Goal: Information Seeking & Learning: Learn about a topic

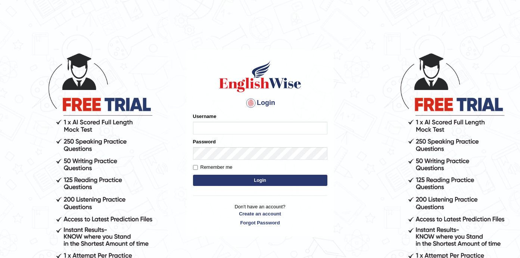
click at [247, 122] on input "Username" at bounding box center [260, 128] width 134 height 13
type input "0410675043"
click at [264, 180] on button "Login" at bounding box center [260, 180] width 134 height 11
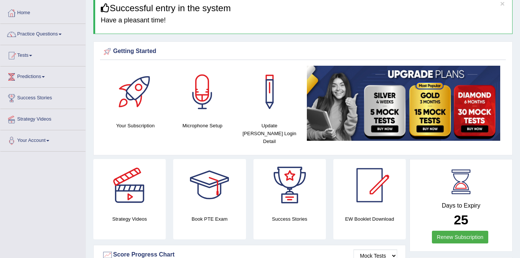
scroll to position [32, 0]
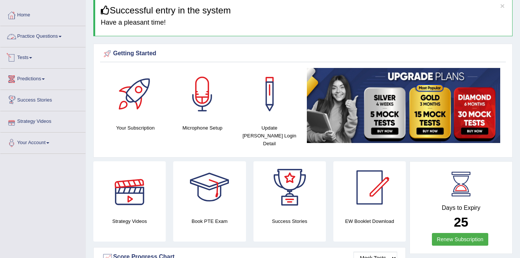
click at [57, 37] on link "Practice Questions" at bounding box center [42, 35] width 85 height 19
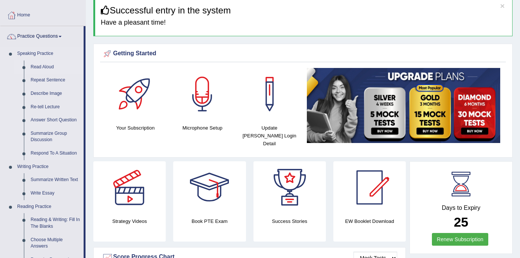
click at [50, 65] on link "Read Aloud" at bounding box center [55, 66] width 56 height 13
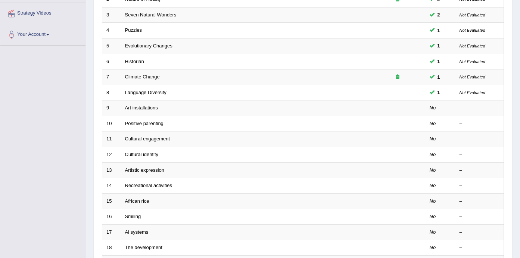
scroll to position [143, 0]
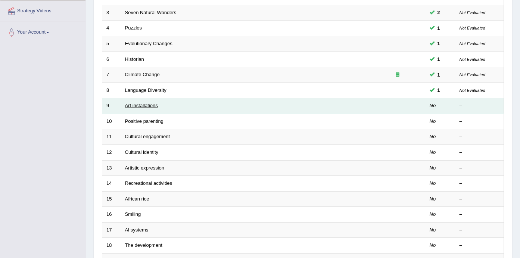
click at [147, 103] on link "Art installations" at bounding box center [141, 106] width 33 height 6
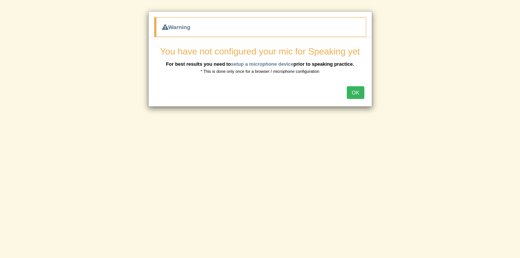
click at [360, 91] on button "OK" at bounding box center [355, 92] width 17 height 13
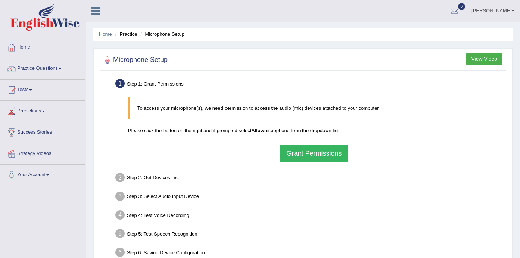
click at [331, 158] on button "Grant Permissions" at bounding box center [314, 153] width 68 height 17
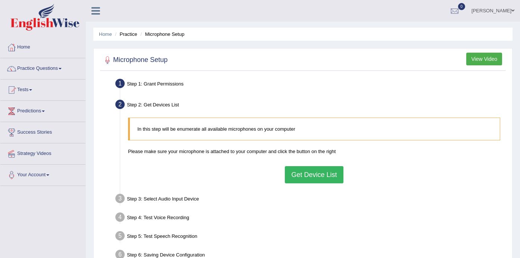
click at [328, 174] on button "Get Device List" at bounding box center [314, 174] width 58 height 17
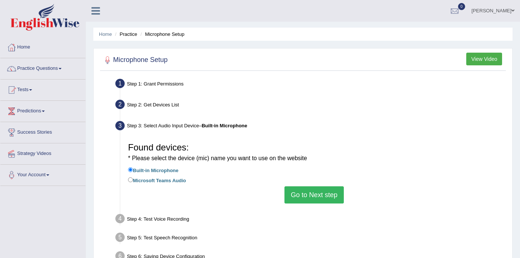
click at [308, 191] on button "Go to Next step" at bounding box center [313, 194] width 59 height 17
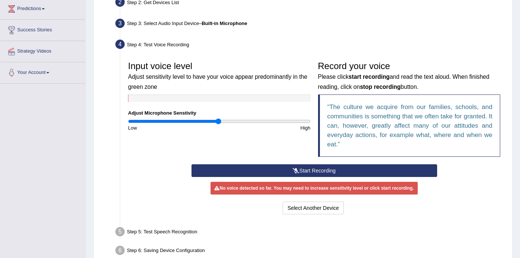
scroll to position [104, 0]
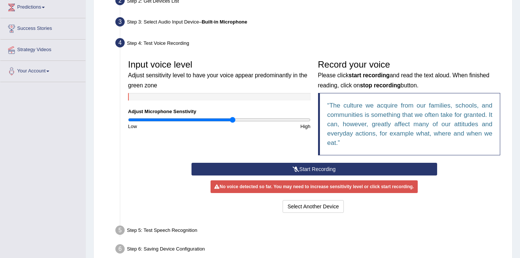
drag, startPoint x: 219, startPoint y: 119, endPoint x: 233, endPoint y: 124, distance: 15.3
click at [233, 124] on div "Input voice level Adjust sensitivity level to have your voice appear predominan…" at bounding box center [219, 93] width 190 height 74
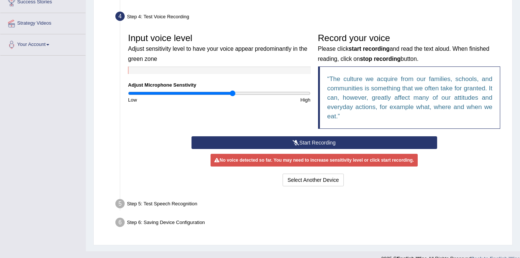
scroll to position [131, 0]
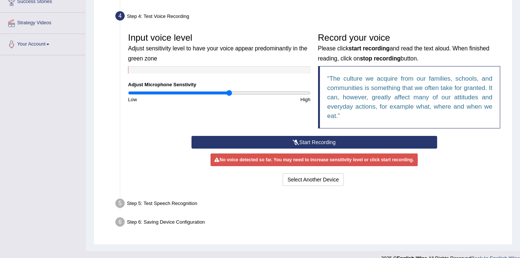
click at [230, 91] on input "range" at bounding box center [219, 93] width 183 height 6
click at [326, 140] on button "Start Recording" at bounding box center [315, 142] width 246 height 13
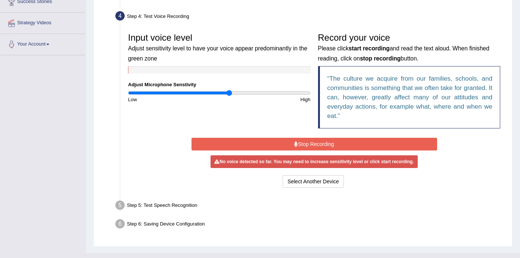
click at [310, 143] on button "Stop Recording" at bounding box center [315, 144] width 246 height 13
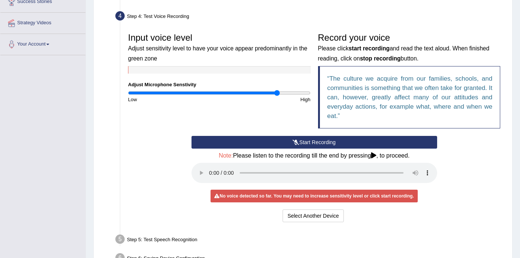
drag, startPoint x: 230, startPoint y: 90, endPoint x: 278, endPoint y: 90, distance: 48.5
click at [278, 90] on input "range" at bounding box center [219, 93] width 183 height 6
click at [295, 141] on icon at bounding box center [296, 142] width 7 height 5
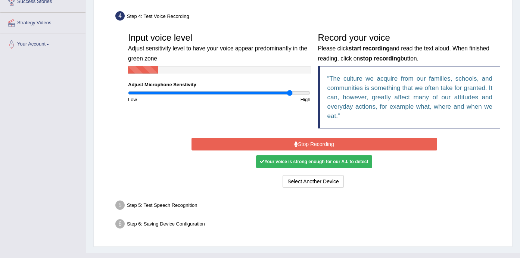
drag, startPoint x: 278, startPoint y: 92, endPoint x: 290, endPoint y: 93, distance: 12.4
click at [290, 93] on input "range" at bounding box center [219, 93] width 183 height 6
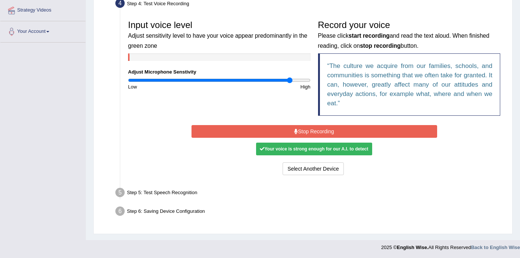
scroll to position [143, 0]
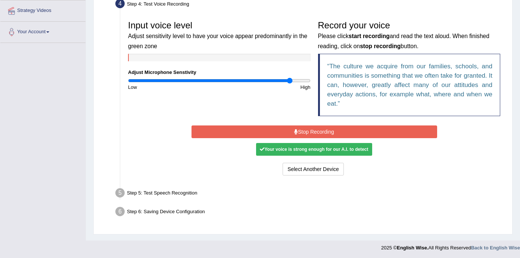
click at [306, 135] on button "Stop Recording" at bounding box center [315, 131] width 246 height 13
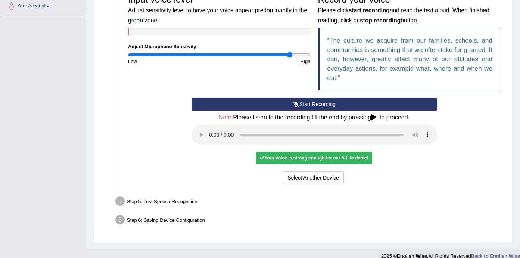
scroll to position [168, 0]
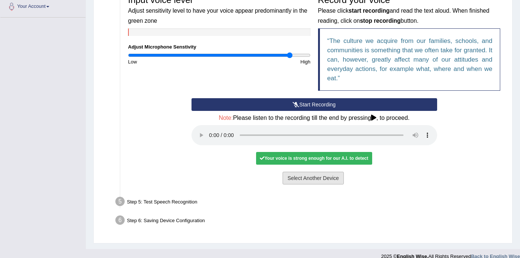
click at [322, 172] on button "Select Another Device" at bounding box center [313, 178] width 61 height 13
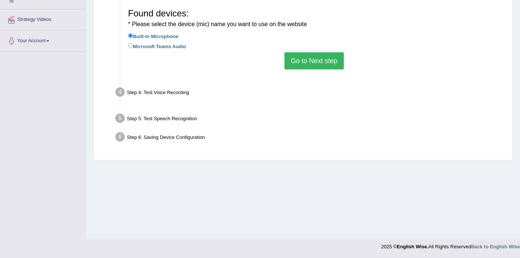
scroll to position [134, 0]
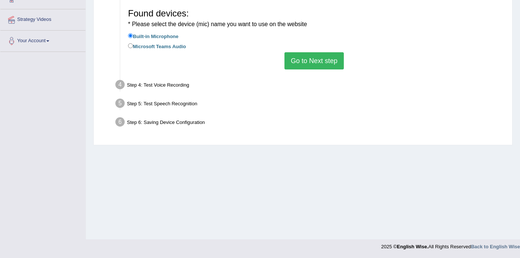
click at [317, 62] on button "Go to Next step" at bounding box center [313, 60] width 59 height 17
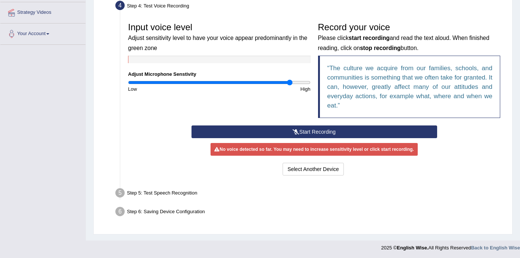
scroll to position [141, 0]
click at [303, 133] on button "Start Recording" at bounding box center [315, 131] width 246 height 13
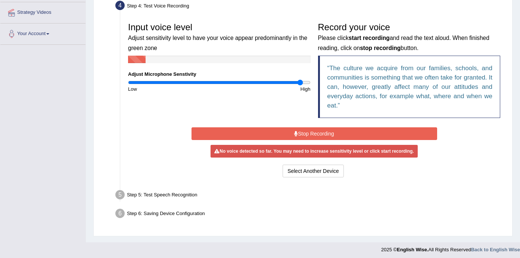
drag, startPoint x: 289, startPoint y: 82, endPoint x: 301, endPoint y: 83, distance: 12.3
type input "1.92"
click at [301, 83] on input "range" at bounding box center [219, 83] width 183 height 6
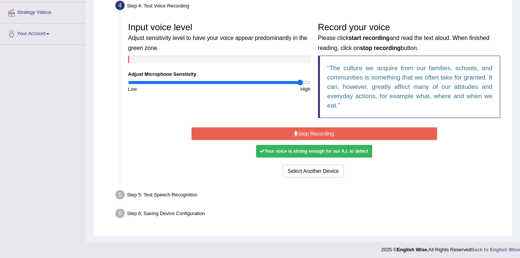
click at [309, 131] on button "Stop Recording" at bounding box center [315, 133] width 246 height 13
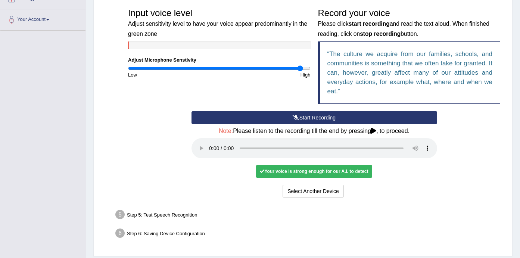
scroll to position [155, 0]
click at [402, 138] on audio at bounding box center [315, 148] width 246 height 20
click at [209, 142] on audio at bounding box center [315, 148] width 246 height 20
drag, startPoint x: 286, startPoint y: 142, endPoint x: 401, endPoint y: 149, distance: 114.4
click at [401, 149] on div "Note: Please listen to the recording till the end by pressing , to proceed." at bounding box center [315, 144] width 246 height 32
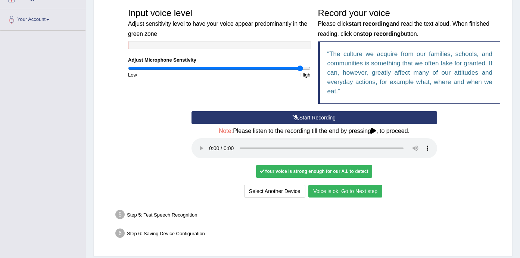
click at [348, 185] on button "Voice is ok. Go to Next step" at bounding box center [345, 191] width 74 height 13
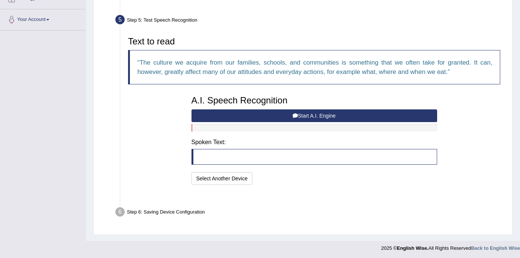
scroll to position [139, 0]
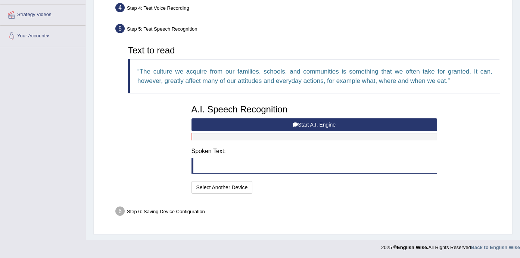
click at [333, 124] on button "Start A.I. Engine" at bounding box center [315, 124] width 246 height 13
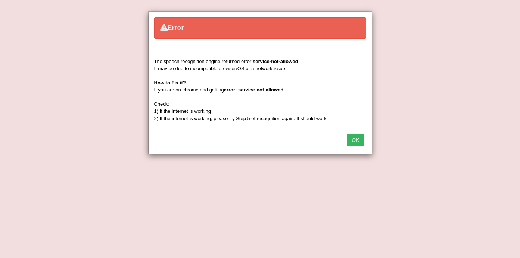
click at [353, 137] on button "OK" at bounding box center [355, 140] width 17 height 13
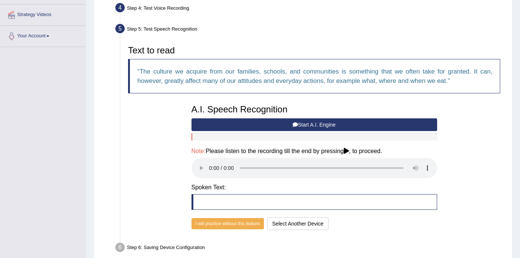
click at [290, 121] on button "Start A.I. Engine" at bounding box center [315, 124] width 246 height 13
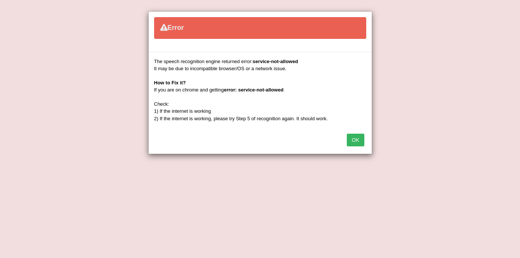
click at [361, 139] on button "OK" at bounding box center [355, 140] width 17 height 13
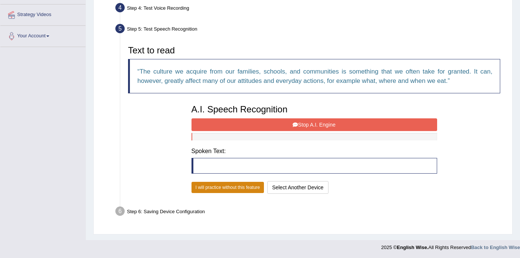
click at [213, 184] on button "I will practice without this feature" at bounding box center [228, 187] width 73 height 11
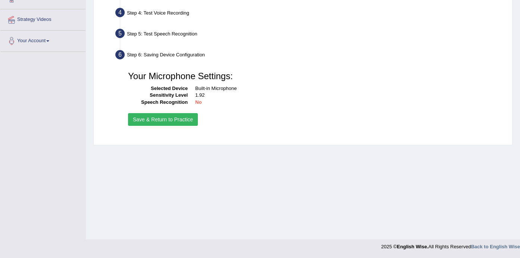
click at [182, 121] on button "Save & Return to Practice" at bounding box center [163, 119] width 70 height 13
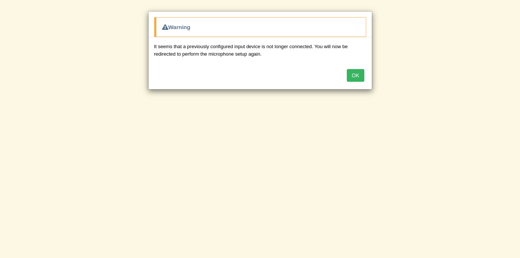
click at [356, 75] on button "OK" at bounding box center [355, 75] width 17 height 13
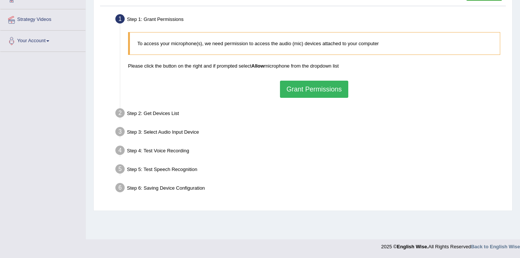
scroll to position [134, 0]
click at [327, 93] on button "Grant Permissions" at bounding box center [314, 89] width 68 height 17
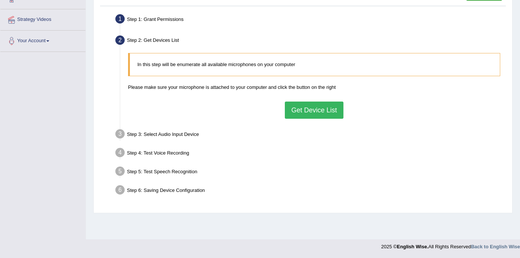
click at [307, 102] on button "Get Device List" at bounding box center [314, 110] width 58 height 17
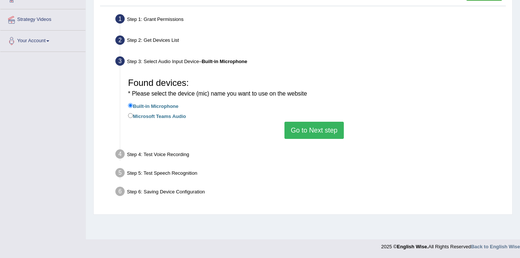
click at [302, 123] on button "Go to Next step" at bounding box center [313, 130] width 59 height 17
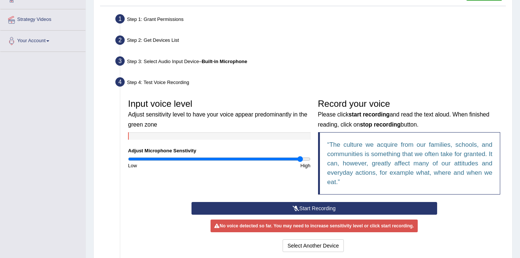
click at [335, 206] on button "Start Recording" at bounding box center [315, 208] width 246 height 13
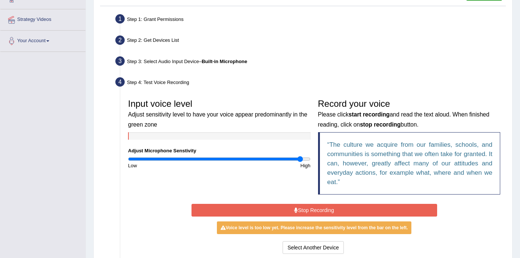
click at [336, 209] on button "Stop Recording" at bounding box center [315, 210] width 246 height 13
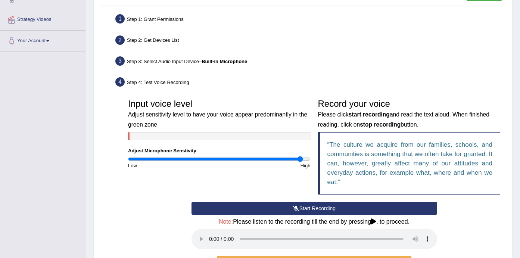
click at [342, 207] on button "Start Recording" at bounding box center [315, 208] width 246 height 13
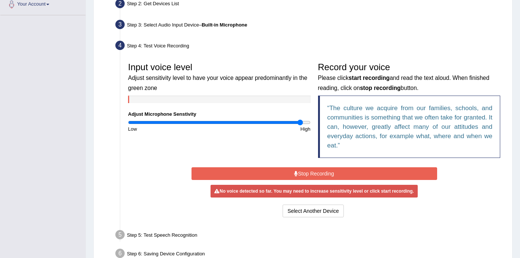
scroll to position [172, 0]
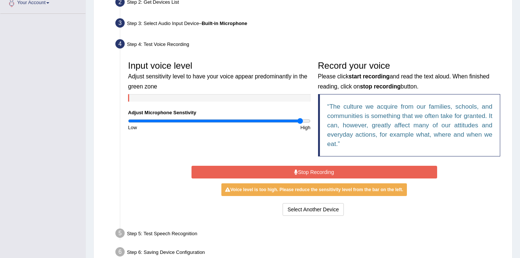
click at [321, 173] on button "Stop Recording" at bounding box center [315, 172] width 246 height 13
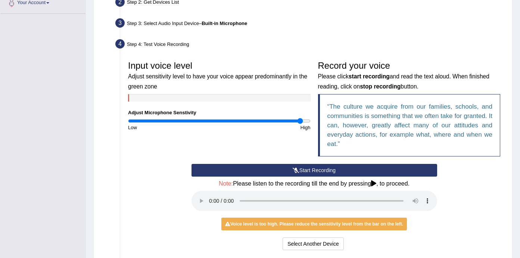
click at [305, 168] on button "Start Recording" at bounding box center [315, 170] width 246 height 13
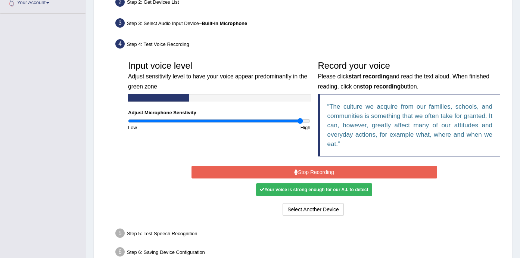
click at [315, 167] on button "Stop Recording" at bounding box center [315, 172] width 246 height 13
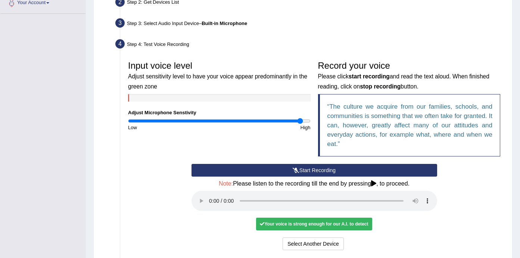
click at [210, 193] on audio at bounding box center [315, 201] width 246 height 20
click at [350, 237] on button "Voice is ok. Go to Next step" at bounding box center [345, 243] width 74 height 13
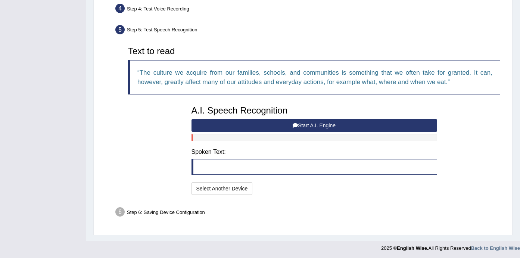
scroll to position [207, 0]
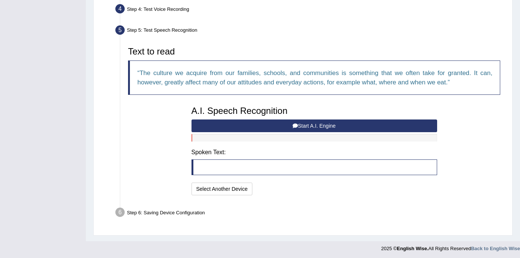
click at [309, 124] on button "Start A.I. Engine" at bounding box center [315, 125] width 246 height 13
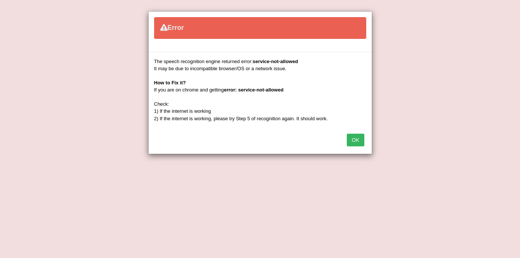
click at [355, 139] on button "OK" at bounding box center [355, 140] width 17 height 13
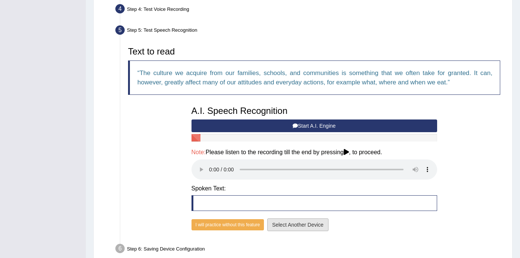
click at [295, 218] on button "Select Another Device" at bounding box center [297, 224] width 61 height 13
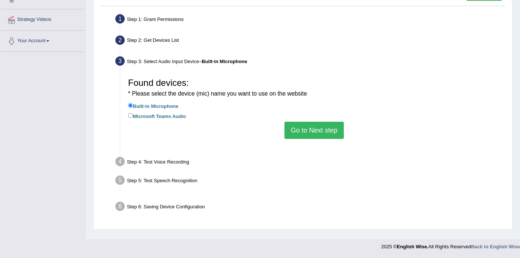
scroll to position [134, 0]
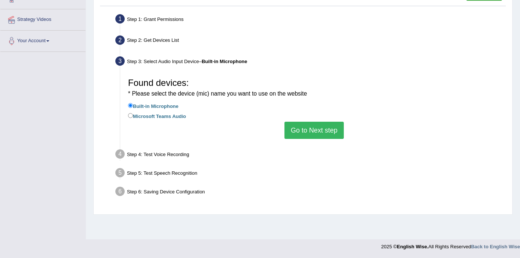
click at [309, 129] on button "Go to Next step" at bounding box center [313, 130] width 59 height 17
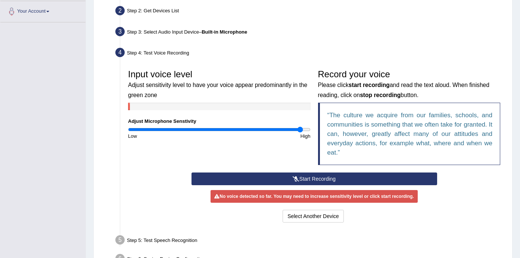
scroll to position [164, 0]
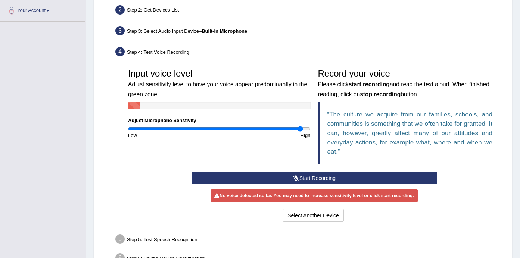
click at [320, 174] on button "Start Recording" at bounding box center [315, 178] width 246 height 13
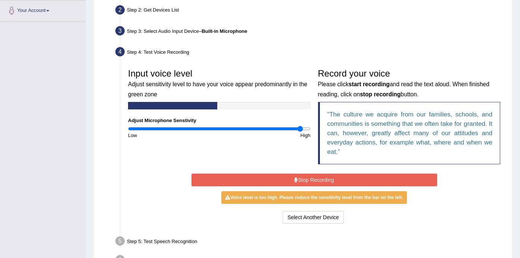
click at [475, 112] on q "The culture we acquire from our families, schools, and communities is something…" at bounding box center [409, 133] width 165 height 44
click at [321, 177] on button "Stop Recording" at bounding box center [315, 180] width 246 height 13
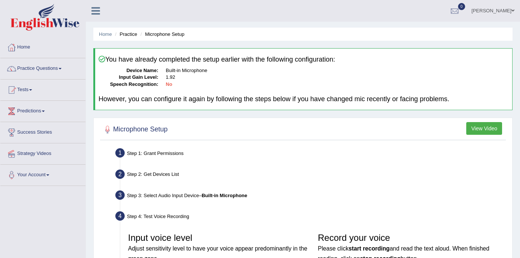
scroll to position [0, 0]
click at [29, 44] on link "Home" at bounding box center [42, 46] width 85 height 19
